Goal: Check status: Check status

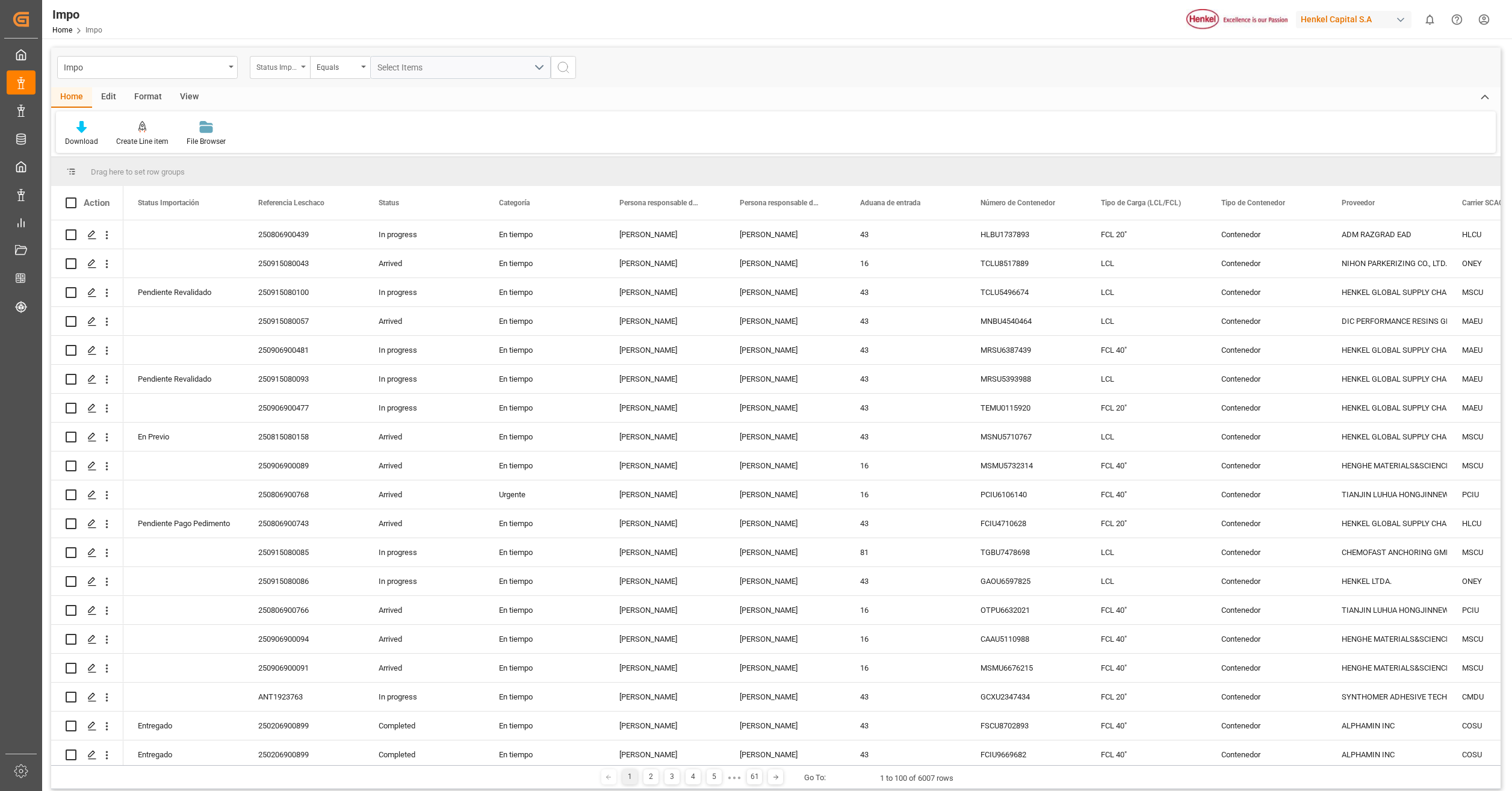
click at [300, 67] on div "Status Importación" at bounding box center [280, 67] width 60 height 23
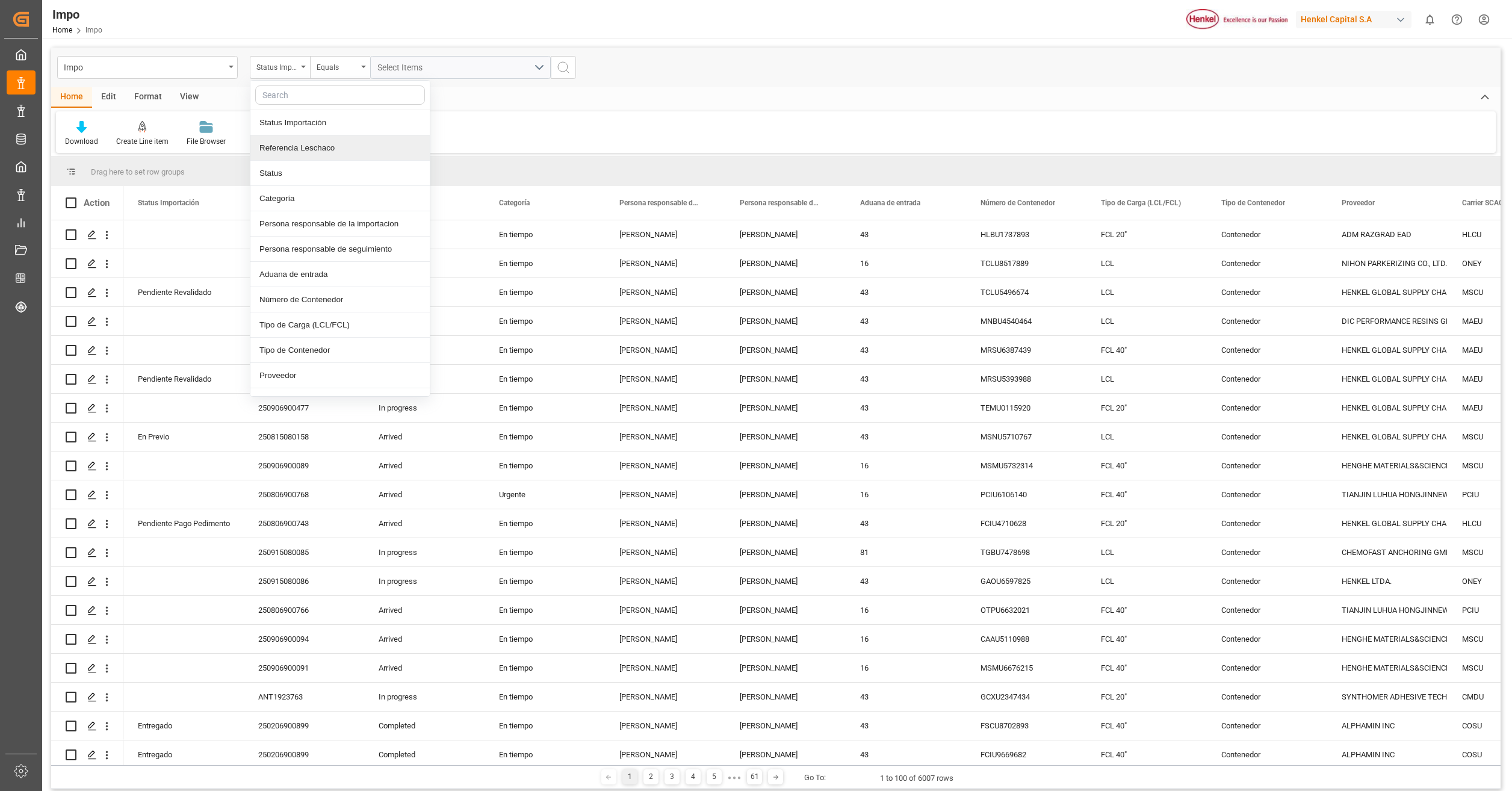
click at [338, 148] on div "Referencia Leschaco" at bounding box center [340, 148] width 180 height 25
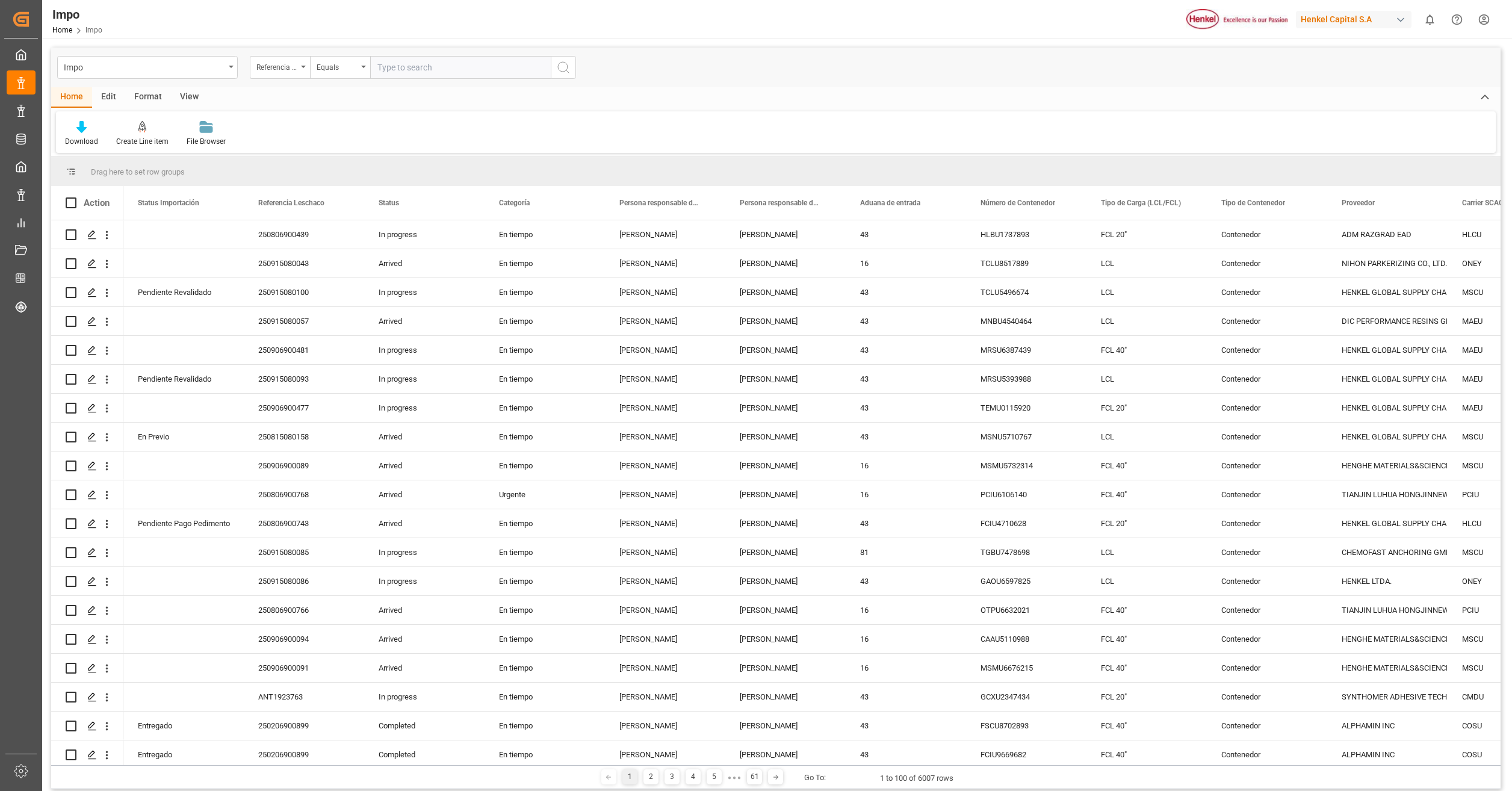
click at [416, 66] on input "text" at bounding box center [460, 67] width 180 height 23
type input "250906900476"
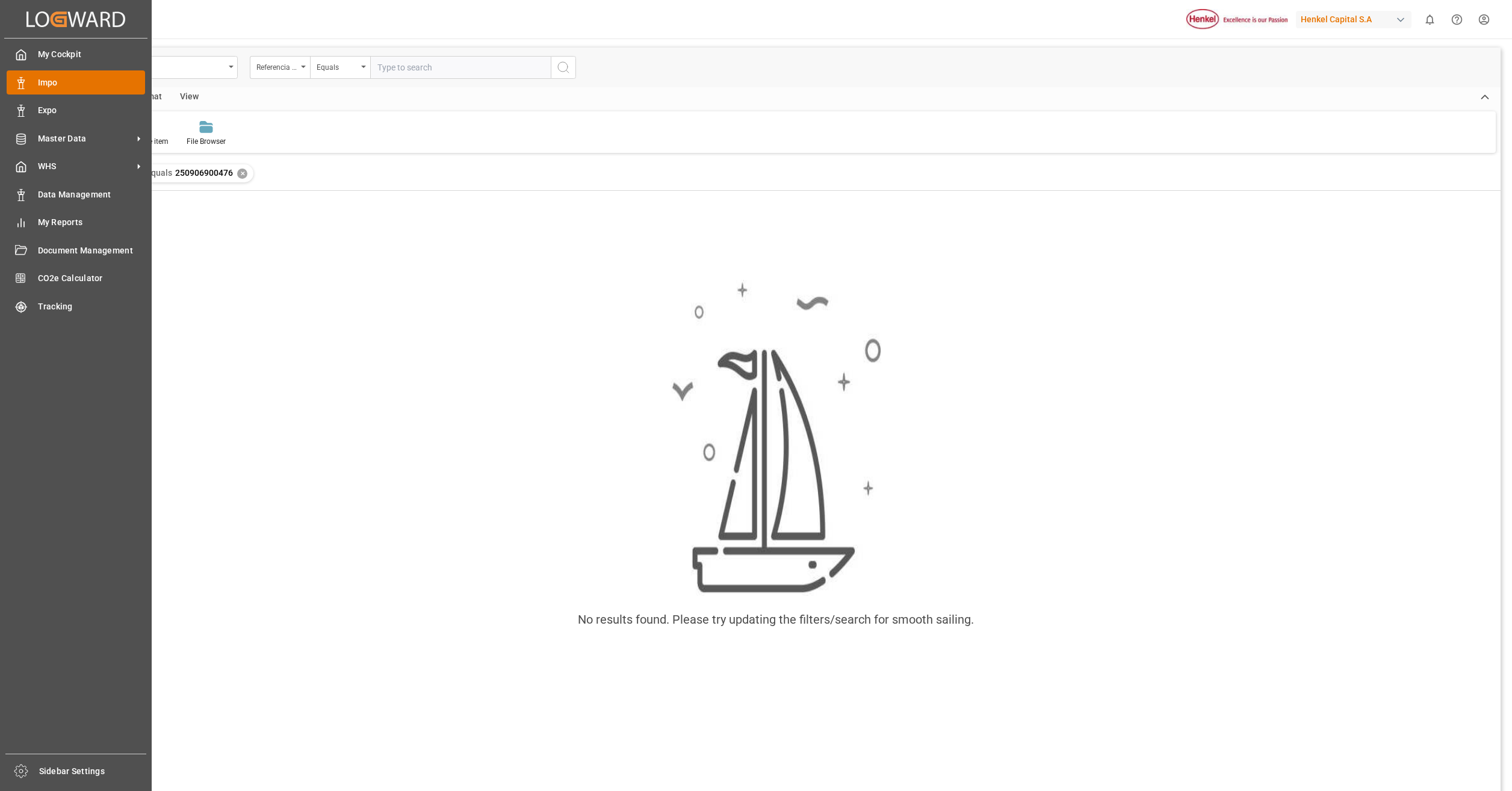
click at [65, 82] on span "Impo" at bounding box center [92, 83] width 108 height 13
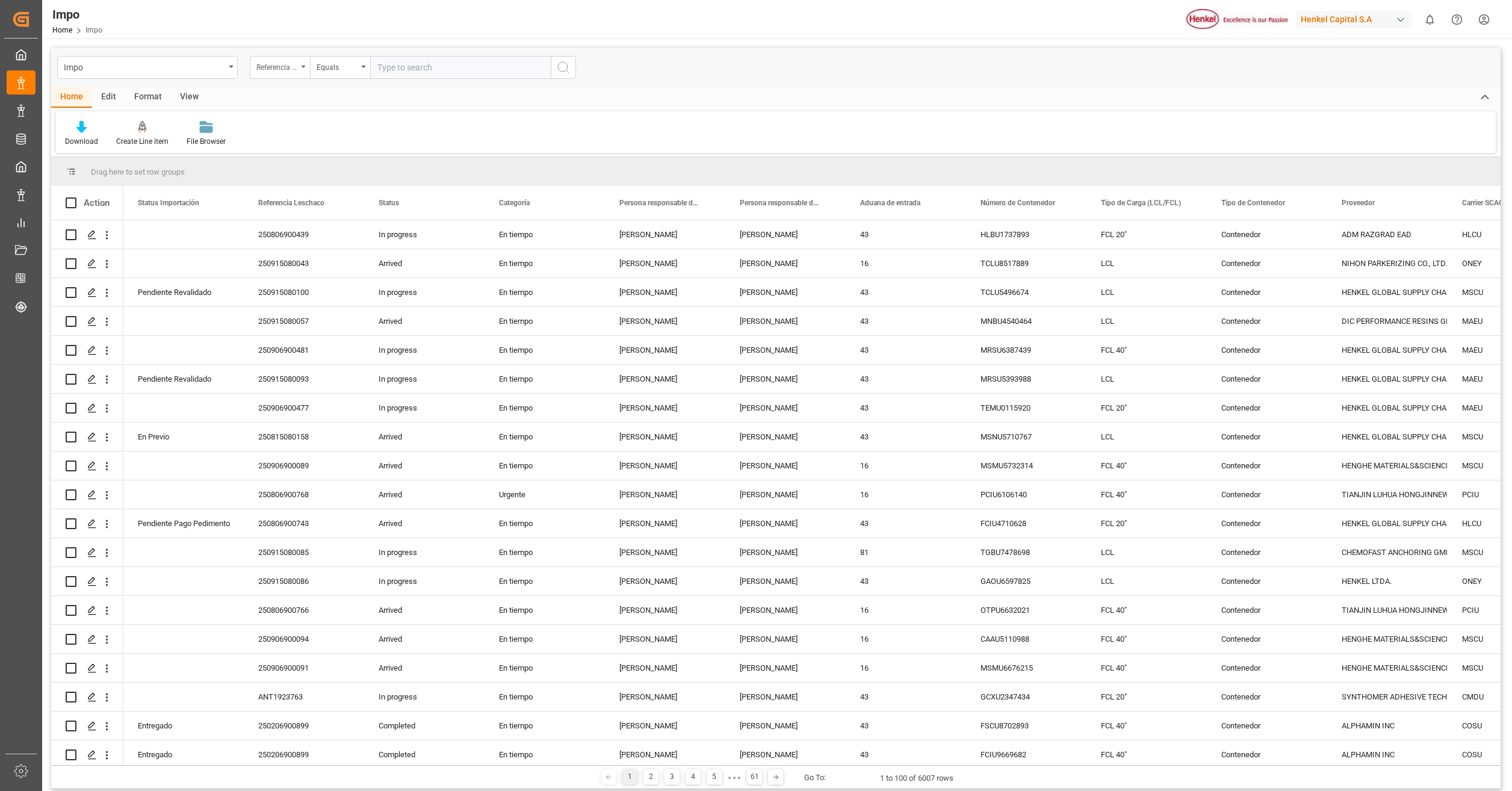
click at [291, 73] on div "Referencia Leschaco" at bounding box center [280, 67] width 60 height 23
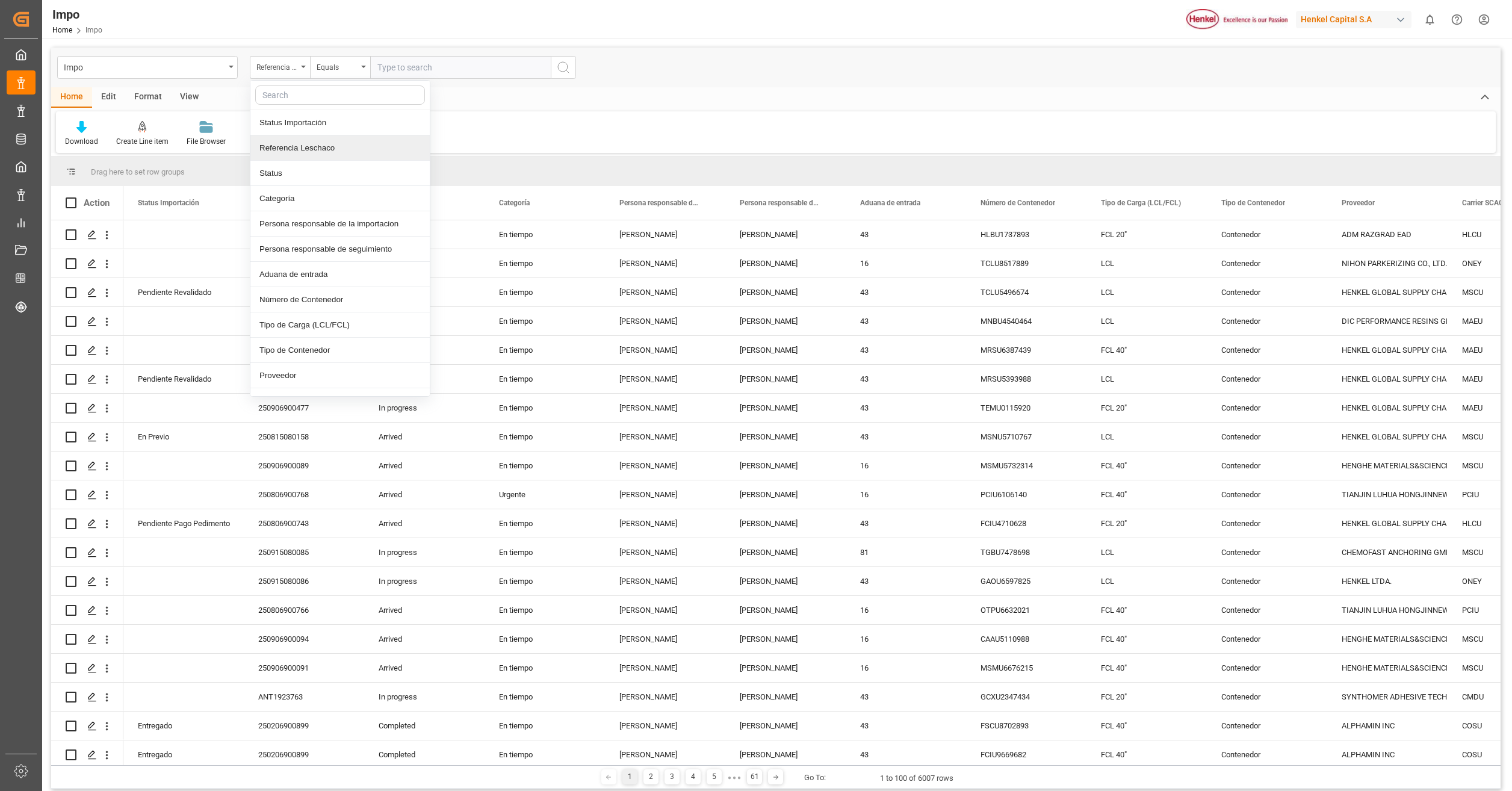
click at [331, 146] on div "Referencia Leschaco" at bounding box center [340, 148] width 180 height 25
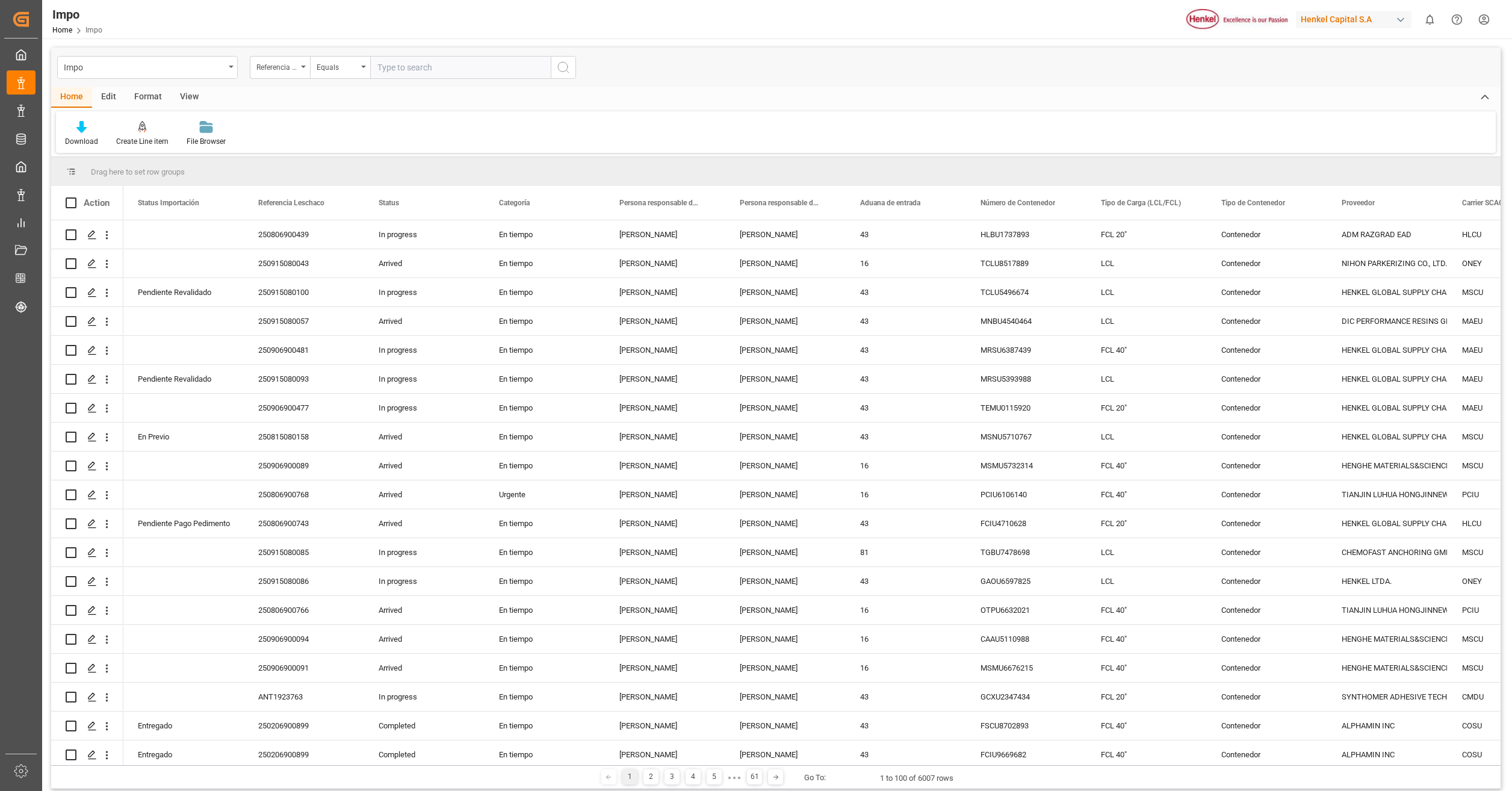
click at [431, 71] on input "text" at bounding box center [460, 67] width 180 height 23
paste input "250906900476"
type input "250906900476"
